Goal: Transaction & Acquisition: Purchase product/service

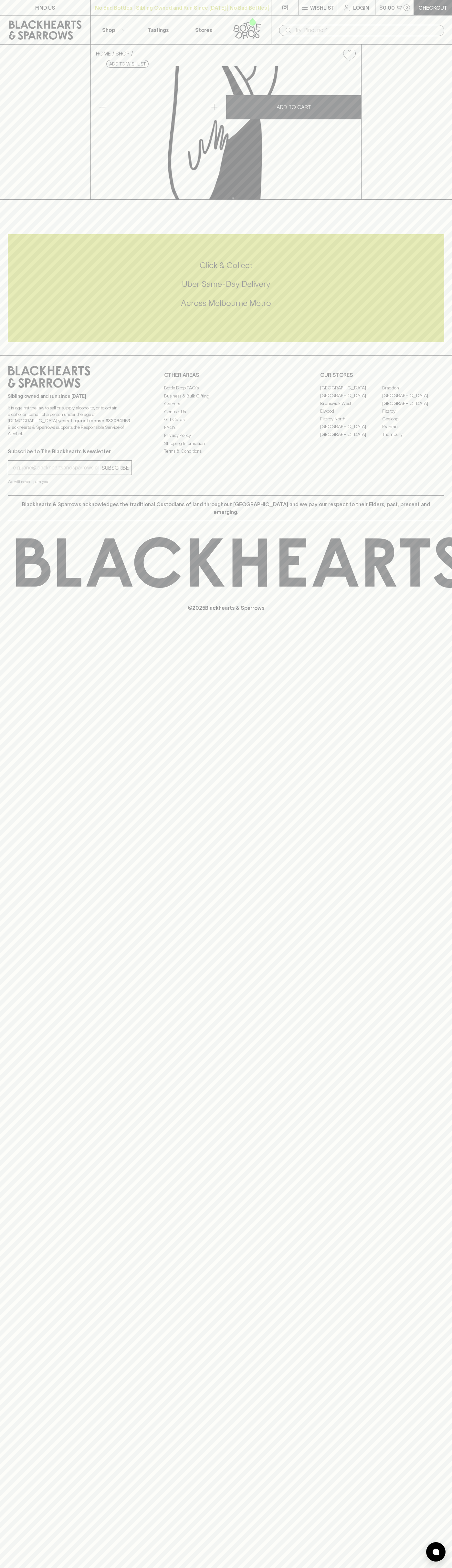
click at [257, 13] on div "| No Bad Bottles | Sibling Owned and Run Since 2006 | No Bad Bottles | Sibling …" at bounding box center [180, 7] width 181 height 15
click at [425, 1567] on html "FIND US | No Bad Bottles | Sibling Owned and Run Since 2006 | No Bad Bottles | …" at bounding box center [226, 784] width 452 height 1568
click at [248, 1567] on html "FIND US | No Bad Bottles | Sibling Owned and Run Since 2006 | No Bad Bottles | …" at bounding box center [226, 784] width 452 height 1568
click at [9, 1022] on div "FIND US | No Bad Bottles | Sibling Owned and Run Since 2006 | No Bad Bottles | …" at bounding box center [226, 784] width 452 height 1568
